Goal: Task Accomplishment & Management: Complete application form

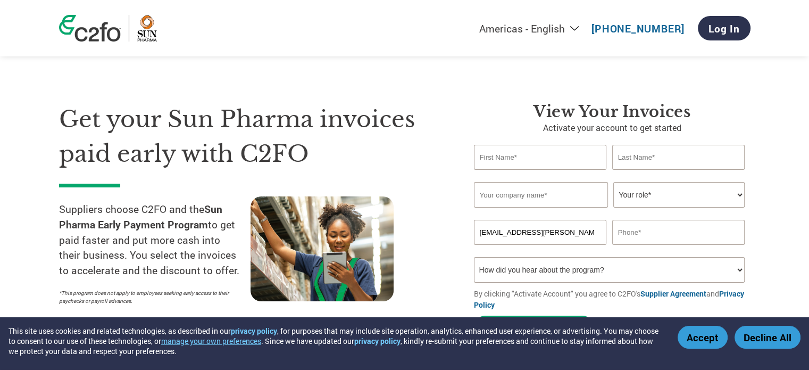
type input "[EMAIL_ADDRESS][PERSON_NAME][DOMAIN_NAME]"
click at [635, 230] on input "text" at bounding box center [678, 232] width 133 height 25
click at [516, 197] on input "text" at bounding box center [541, 195] width 134 height 26
type input "Shiv Texchem"
click at [692, 193] on select "Your role* CFO Controller Credit Manager Finance Director Treasurer CEO Preside…" at bounding box center [678, 195] width 131 height 26
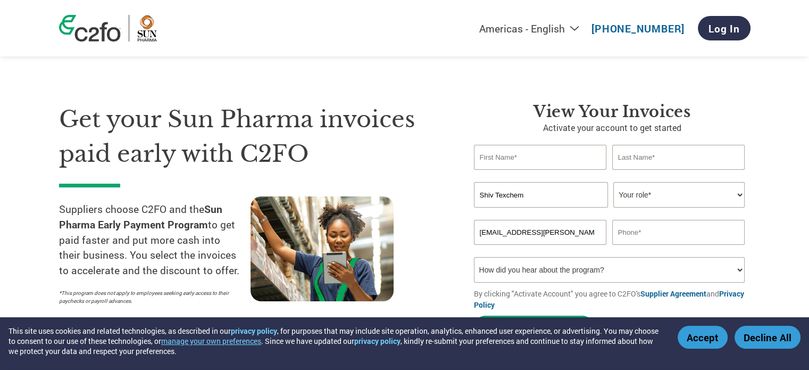
select select "OTHER"
click at [613, 182] on select "Your role* CFO Controller Credit Manager Finance Director Treasurer CEO Preside…" at bounding box center [678, 195] width 131 height 26
click at [547, 164] on input "text" at bounding box center [540, 157] width 133 height 25
type input "Vikas"
click at [635, 160] on input "text" at bounding box center [678, 157] width 133 height 25
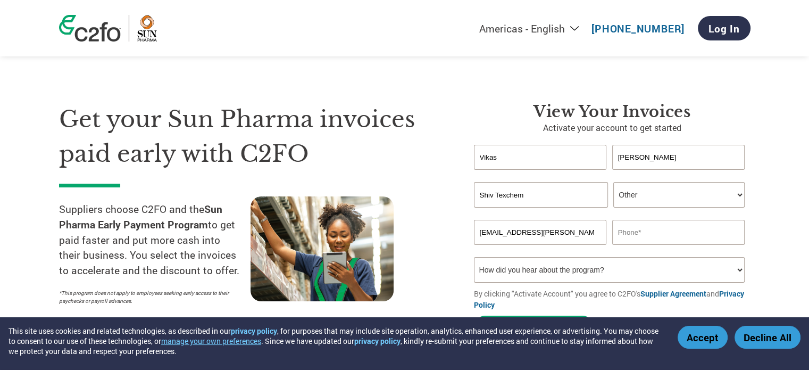
type input "[PERSON_NAME]"
click at [536, 259] on select "How did you hear about the program? Received a letter Email Social Media Online…" at bounding box center [609, 270] width 271 height 26
select select "Other"
click at [474, 257] on select "How did you hear about the program? Received a letter Email Social Media Online…" at bounding box center [609, 270] width 271 height 26
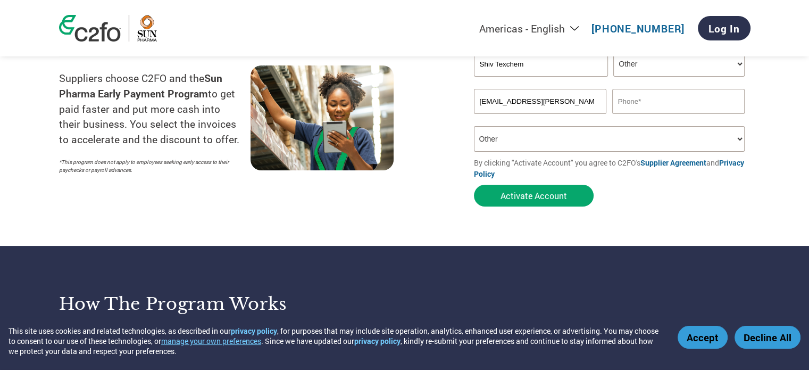
scroll to position [131, 0]
click at [669, 107] on input "text" at bounding box center [678, 100] width 133 height 25
paste input "[PHONE_NUMBER]"
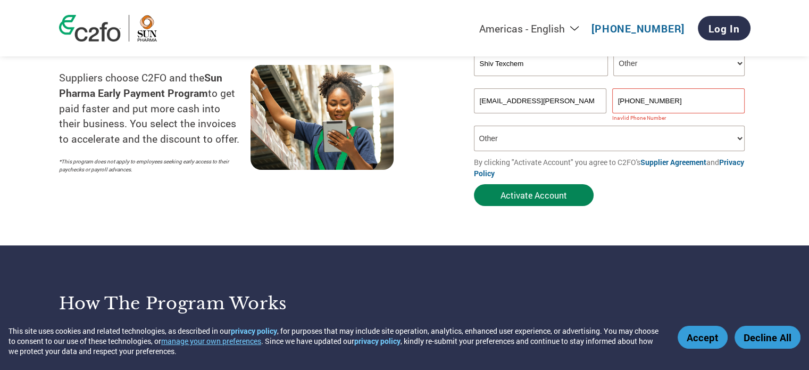
click at [514, 202] on button "Activate Account" at bounding box center [534, 195] width 120 height 22
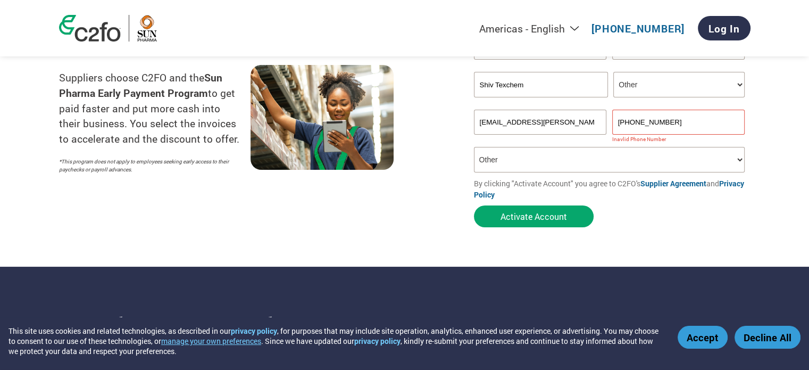
click at [653, 122] on input "[PHONE_NUMBER]" at bounding box center [678, 122] width 133 height 25
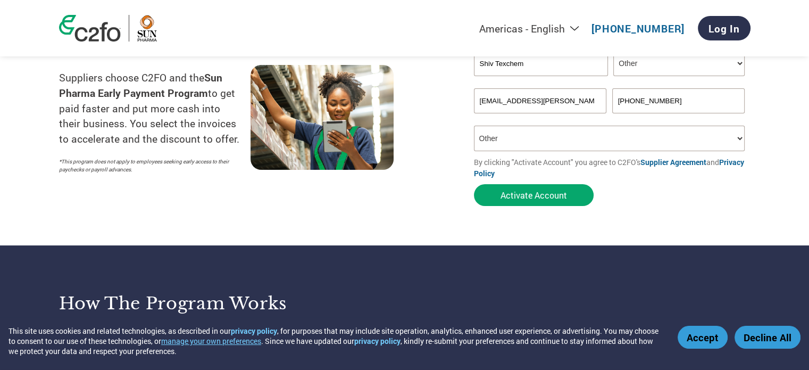
click at [632, 100] on input "[PHONE_NUMBER]" at bounding box center [678, 100] width 133 height 25
type input "9820628207"
click at [551, 193] on button "Activate Account" at bounding box center [534, 195] width 120 height 22
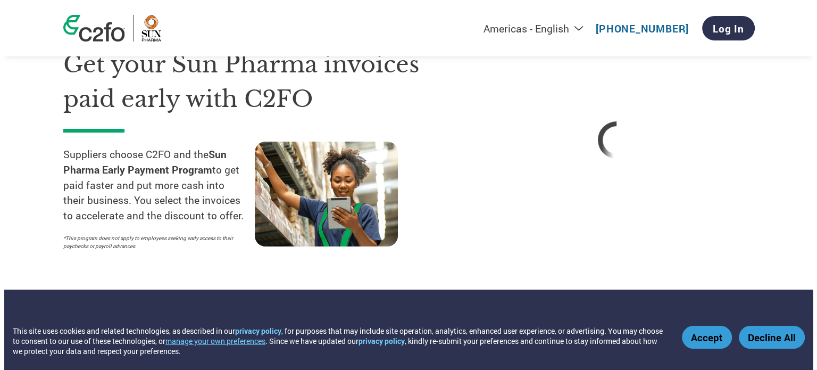
scroll to position [0, 0]
